Goal: Task Accomplishment & Management: Use online tool/utility

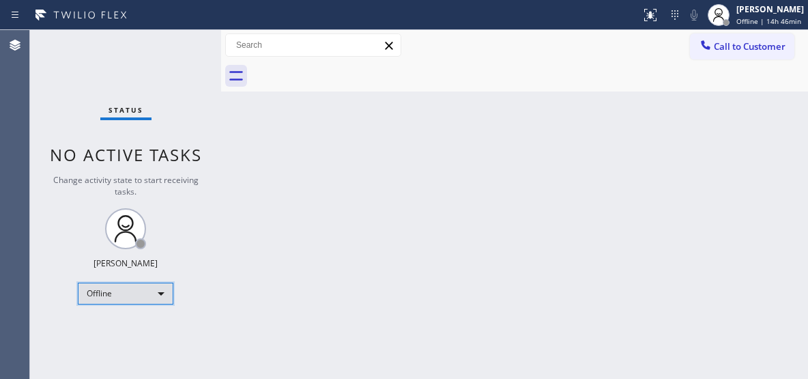
click at [160, 293] on div "Offline" at bounding box center [126, 293] width 96 height 22
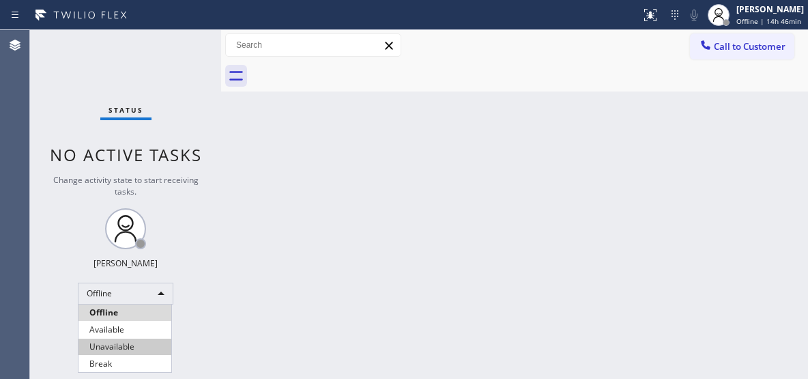
click at [117, 349] on li "Unavailable" at bounding box center [124, 346] width 93 height 16
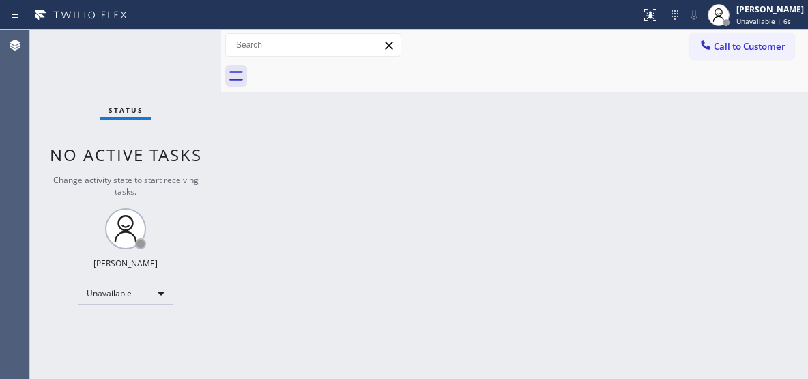
click at [581, 209] on div "Back to Dashboard Change Sender ID Customers Technicians Select a contact Outbo…" at bounding box center [514, 204] width 587 height 349
